Goal: Obtain resource: Download file/media

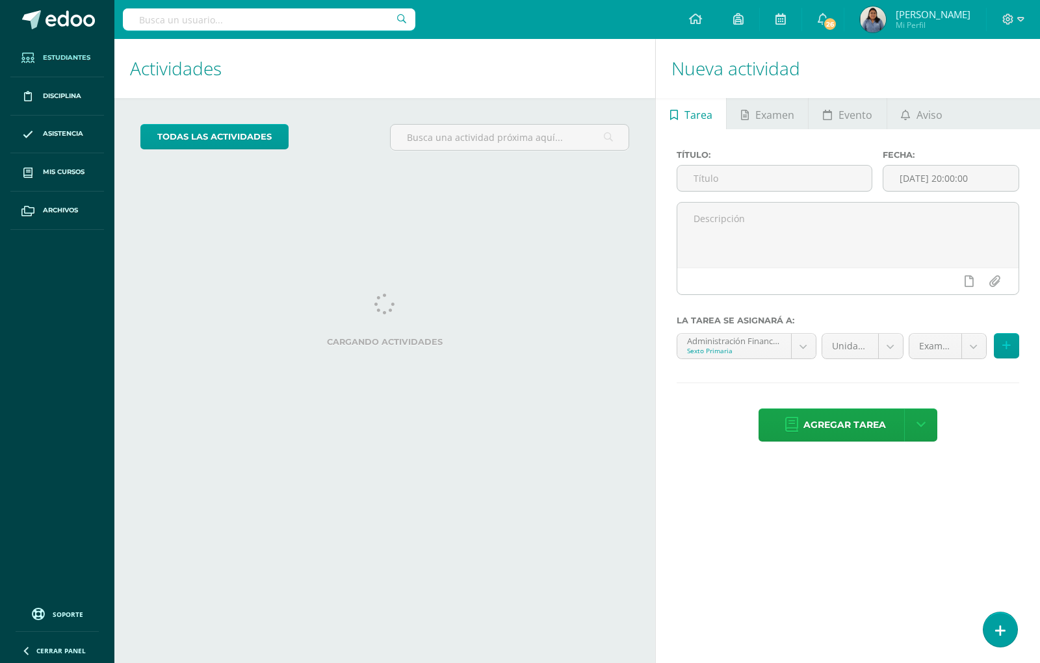
click at [53, 53] on span "Estudiantes" at bounding box center [66, 58] width 47 height 10
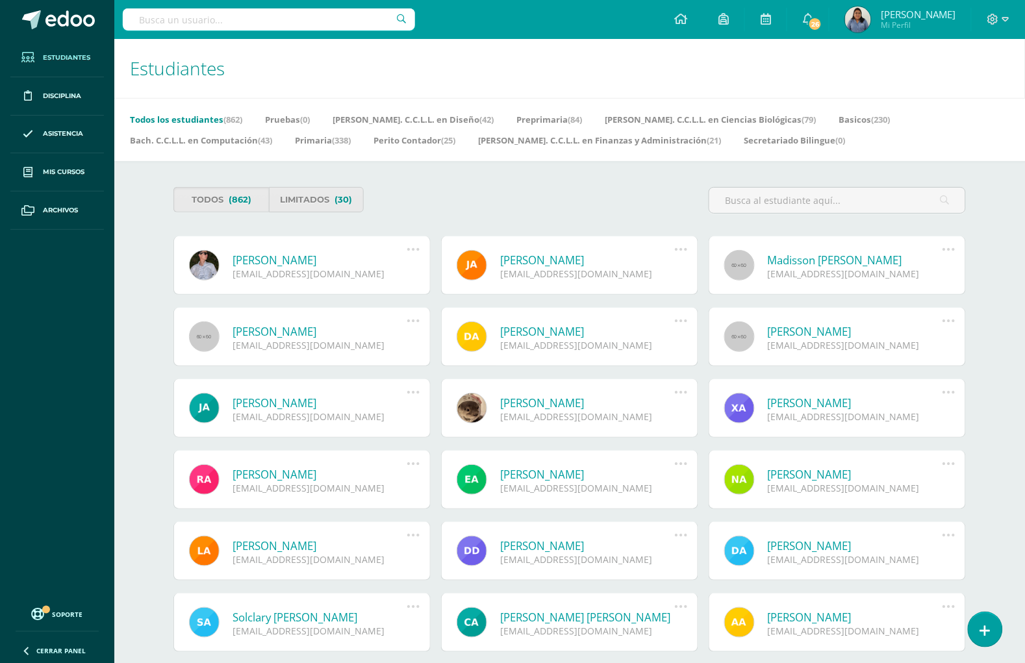
click at [208, 21] on input "text" at bounding box center [269, 19] width 292 height 22
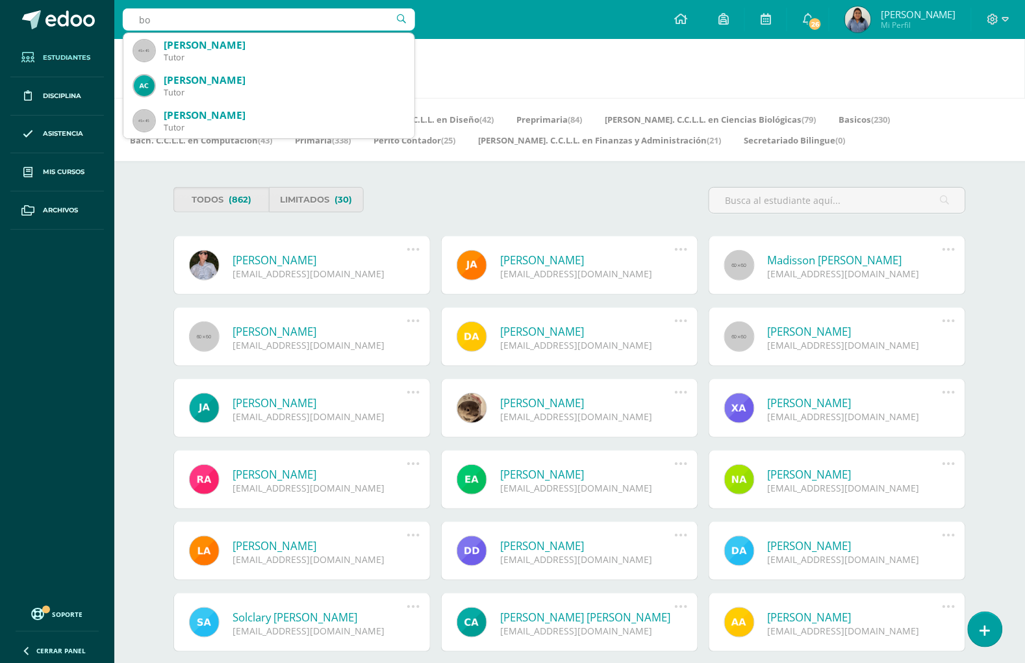
type input "b"
type input "ethan"
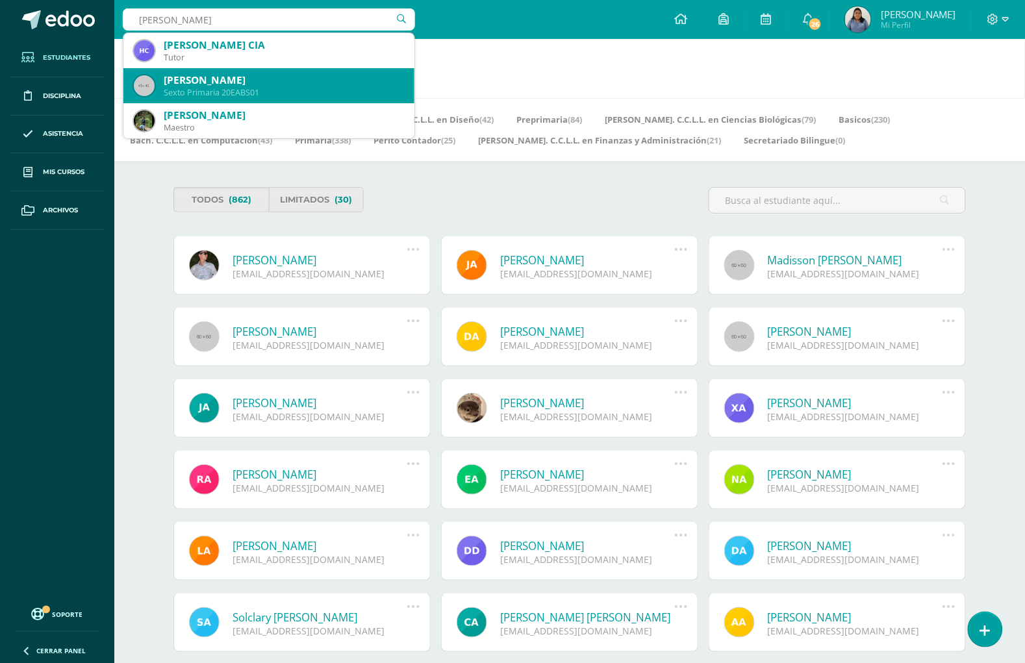
click at [261, 93] on div "Sexto Primaria 20EABS01" at bounding box center [284, 92] width 240 height 11
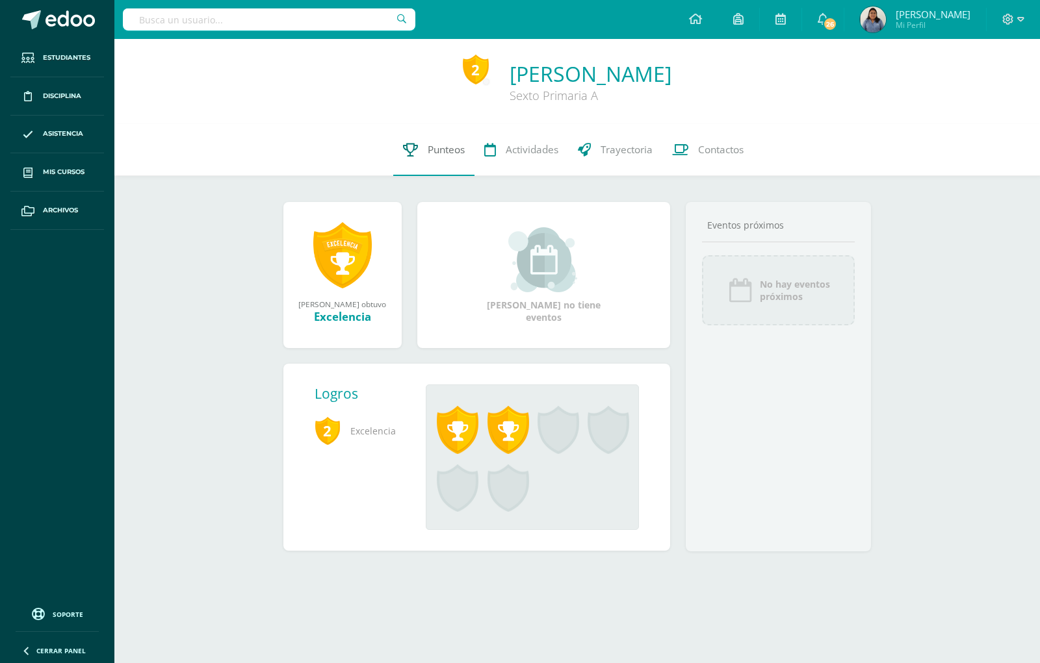
click at [443, 148] on span "Punteos" at bounding box center [446, 150] width 37 height 14
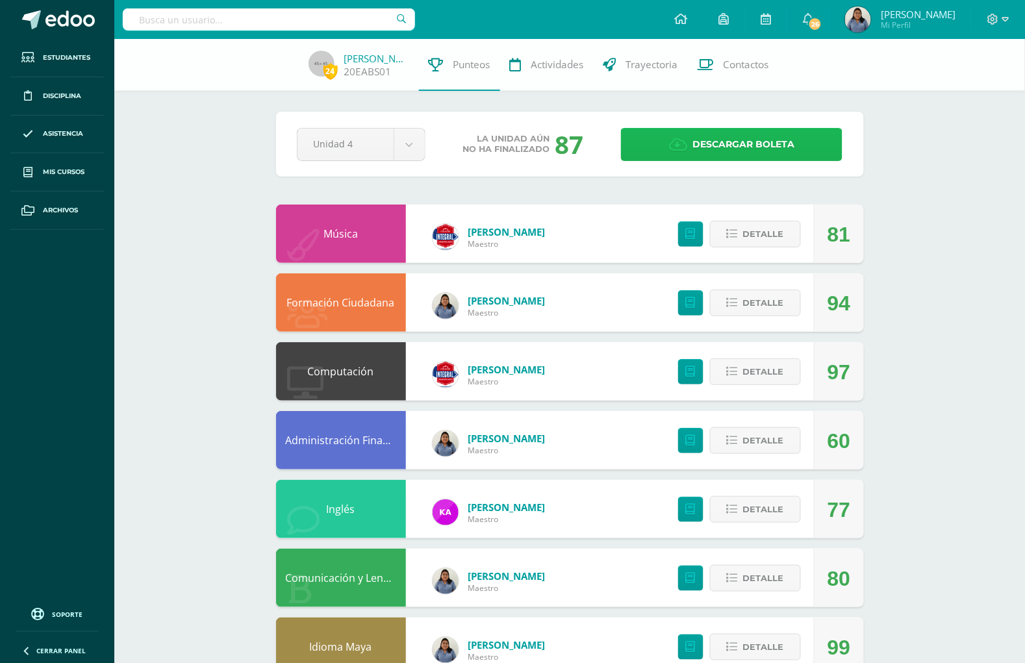
click at [787, 140] on span "Descargar boleta" at bounding box center [744, 145] width 102 height 32
